Goal: Find specific page/section: Find specific page/section

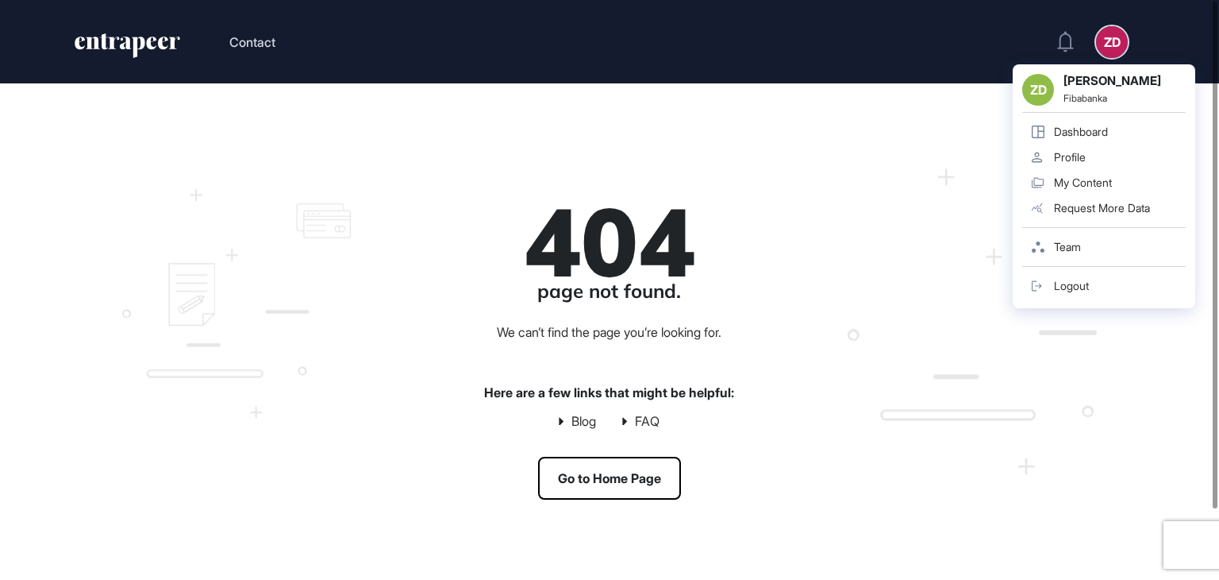
click at [1105, 48] on div "ZD" at bounding box center [1112, 42] width 32 height 32
click at [1096, 83] on strong "[PERSON_NAME]" at bounding box center [1125, 82] width 122 height 16
click at [1092, 206] on div "Request More Data" at bounding box center [1102, 208] width 96 height 13
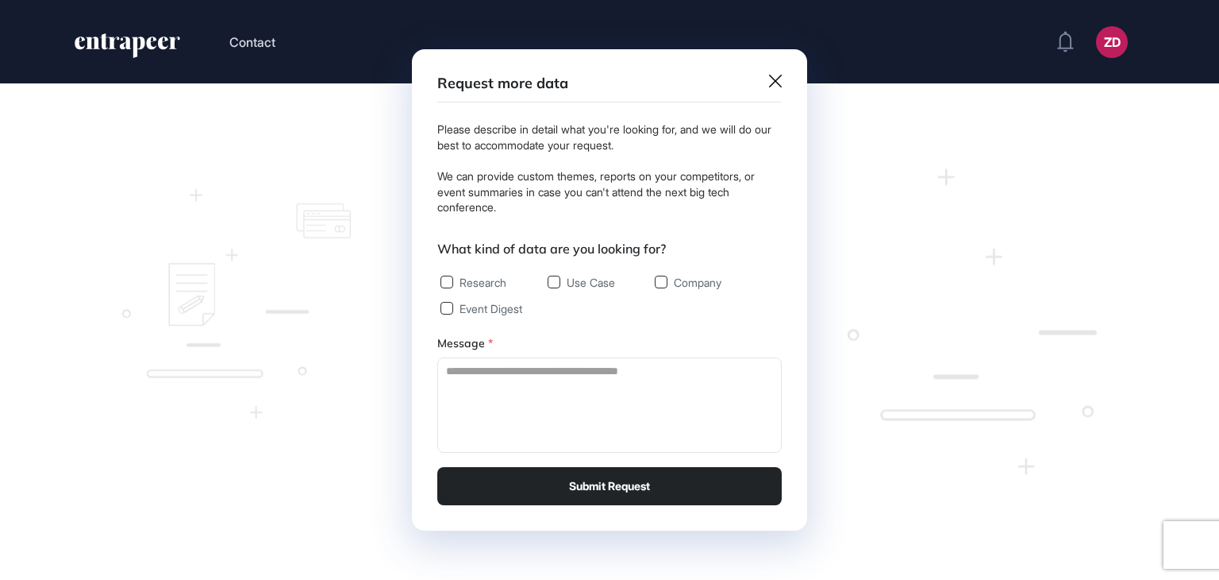
click at [772, 77] on icon at bounding box center [775, 81] width 13 height 13
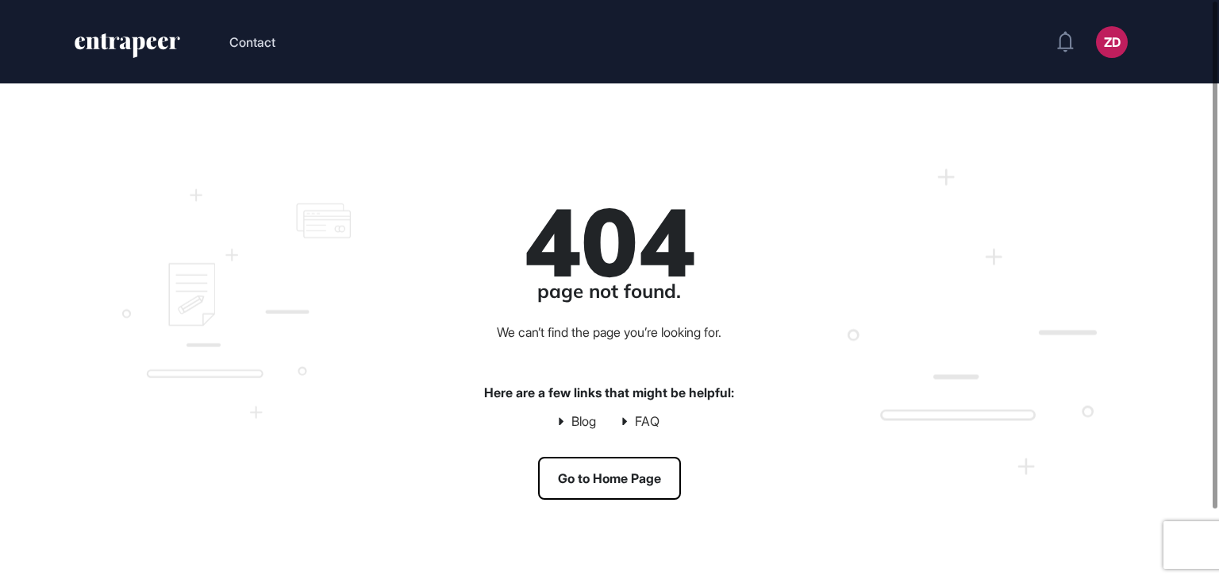
click at [127, 30] on header "Contact ZD Dashboard Profile My Content Request More Data" at bounding box center [609, 41] width 1219 height 83
click at [125, 37] on icon "entrapeer-logo" at bounding box center [127, 45] width 109 height 25
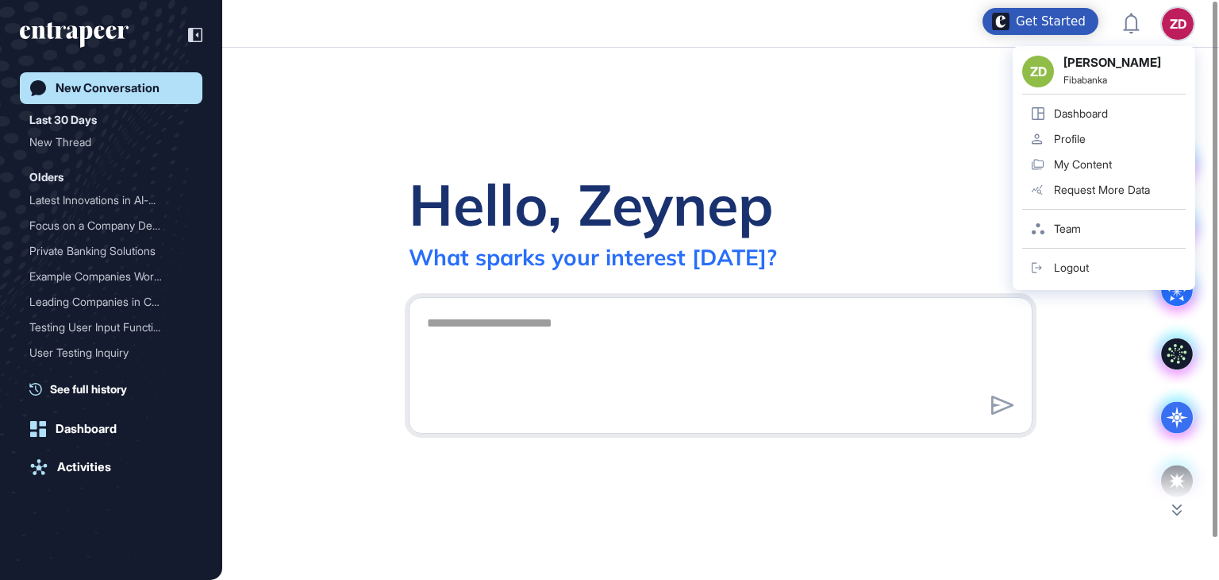
click at [1178, 33] on div "ZD ZD [PERSON_NAME] Fibabanka Dashboard Profile My Content Request More Data Te…" at bounding box center [1178, 24] width 32 height 32
click at [1084, 229] on link "Team" at bounding box center [1104, 228] width 164 height 25
